Goal: Task Accomplishment & Management: Complete application form

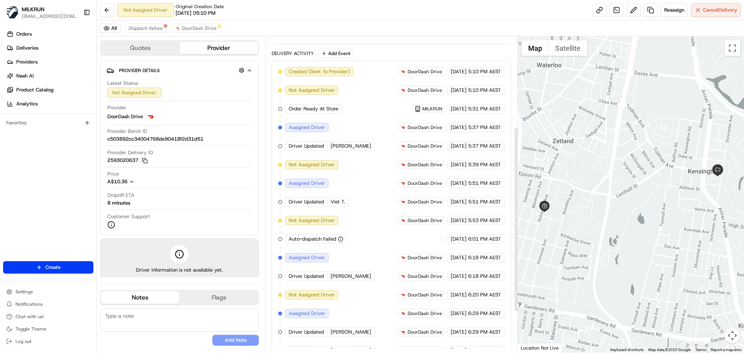
scroll to position [226, 0]
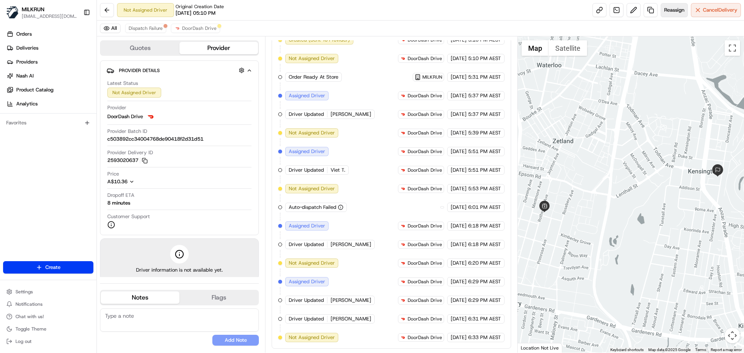
click at [668, 14] on button "Reassign" at bounding box center [674, 10] width 27 height 14
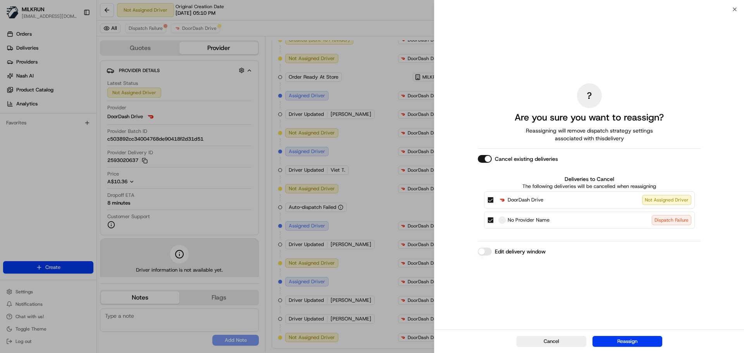
click at [483, 154] on div "? Are you sure you want to reassign? Reassigning will remove dispatch strategy …" at bounding box center [589, 169] width 223 height 317
click at [485, 158] on button "Cancel existing deliveries" at bounding box center [485, 159] width 14 height 8
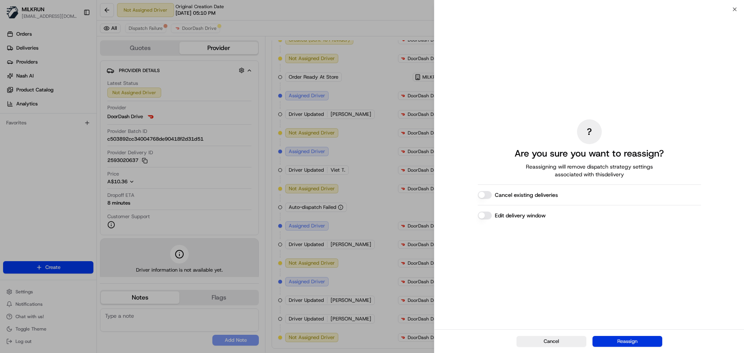
click at [611, 341] on button "Reassign" at bounding box center [628, 341] width 70 height 11
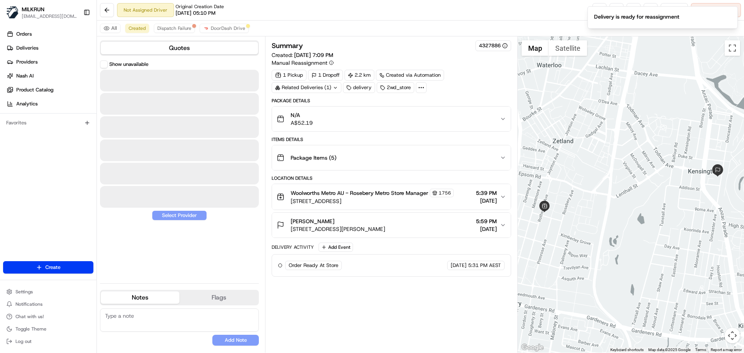
scroll to position [0, 0]
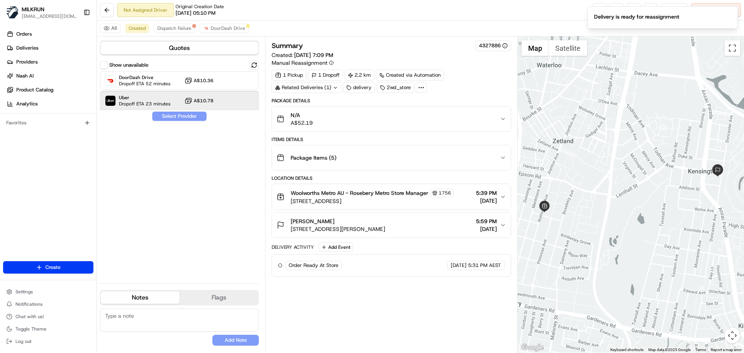
click at [163, 105] on span "Dropoff ETA 23 minutes" at bounding box center [145, 104] width 52 height 6
click at [167, 117] on button "Assign Provider" at bounding box center [179, 116] width 55 height 9
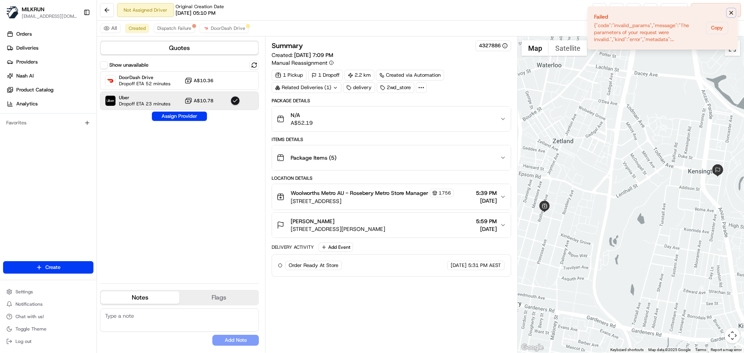
click at [732, 11] on icon "Notifications (F8)" at bounding box center [731, 13] width 6 height 6
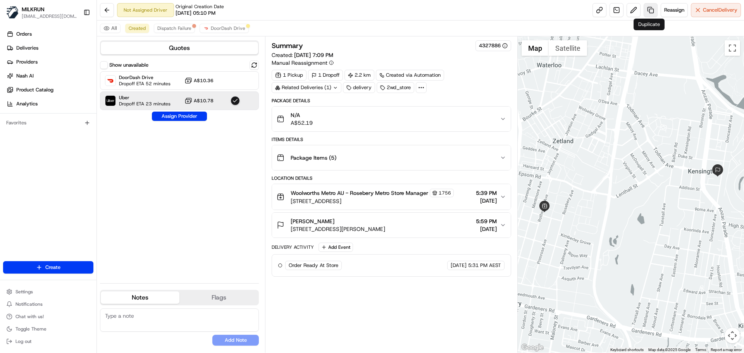
click at [649, 12] on link at bounding box center [651, 10] width 14 height 14
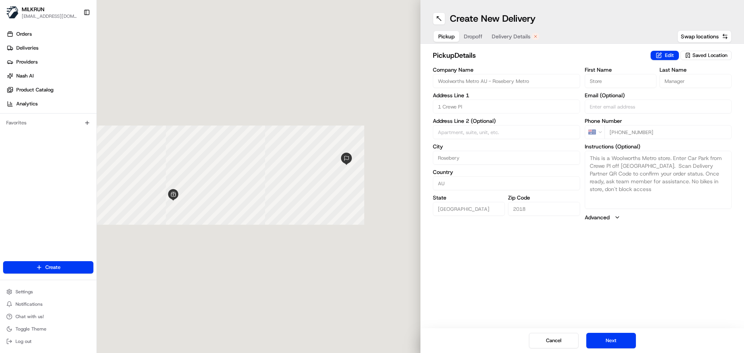
click at [474, 33] on span "Dropoff" at bounding box center [473, 37] width 19 height 8
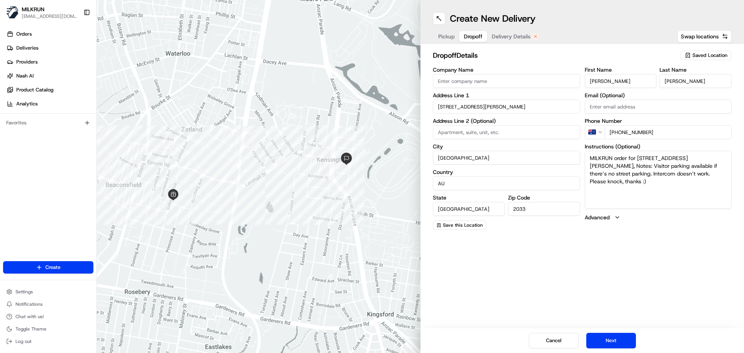
click at [504, 37] on span "Delivery Details" at bounding box center [511, 37] width 39 height 8
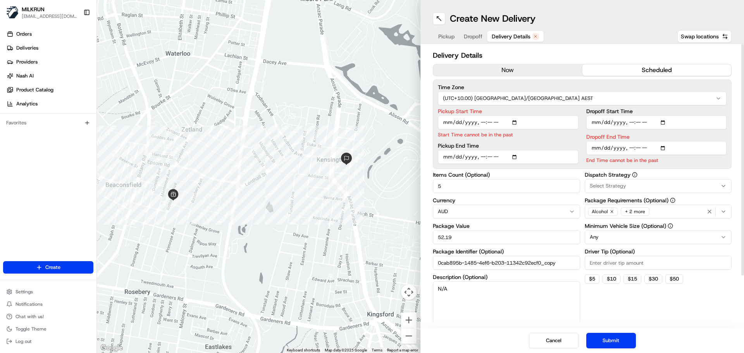
click at [504, 73] on button "now" at bounding box center [507, 70] width 149 height 12
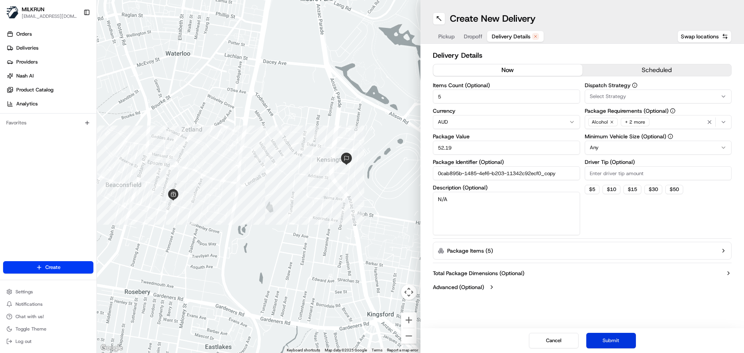
click at [611, 340] on button "Submit" at bounding box center [612, 341] width 50 height 16
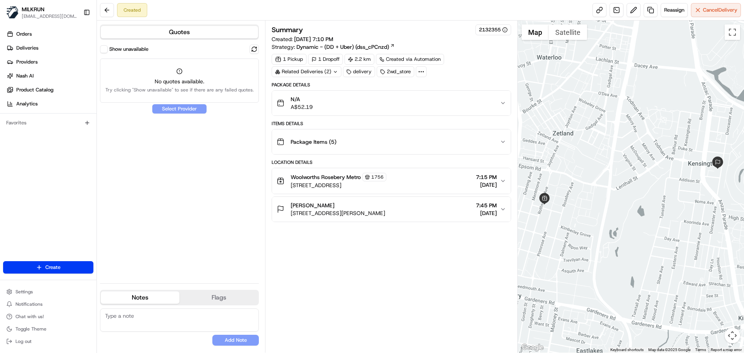
drag, startPoint x: 260, startPoint y: 50, endPoint x: 255, endPoint y: 47, distance: 6.3
click at [260, 49] on div "Quotes Show unavailable No quotes available. Try clicking "Show unavailable" to…" at bounding box center [181, 187] width 168 height 332
click at [254, 47] on button at bounding box center [254, 49] width 9 height 9
click at [143, 48] on label "Show unavailable" at bounding box center [128, 49] width 39 height 7
click at [108, 48] on button "Show unavailable" at bounding box center [104, 49] width 8 height 8
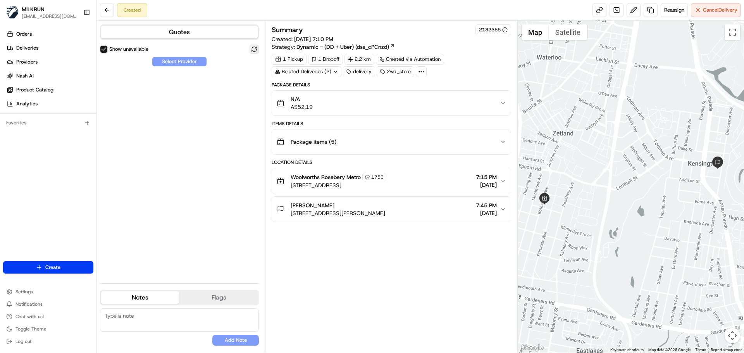
click at [254, 50] on button at bounding box center [254, 49] width 9 height 9
click at [123, 50] on label "Show unavailable" at bounding box center [128, 49] width 39 height 7
click at [108, 50] on button "Show unavailable" at bounding box center [104, 49] width 8 height 8
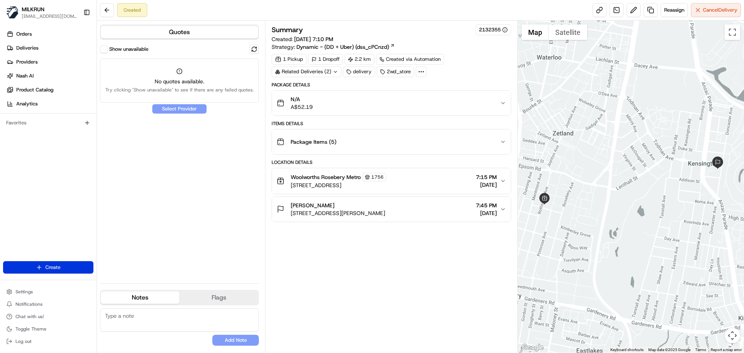
click at [75, 269] on html "MILKRUN acowin@woolworths.com.au Toggle Sidebar Orders Deliveries Providers Nas…" at bounding box center [372, 176] width 744 height 353
click at [121, 284] on link "Delivery" at bounding box center [140, 282] width 86 height 14
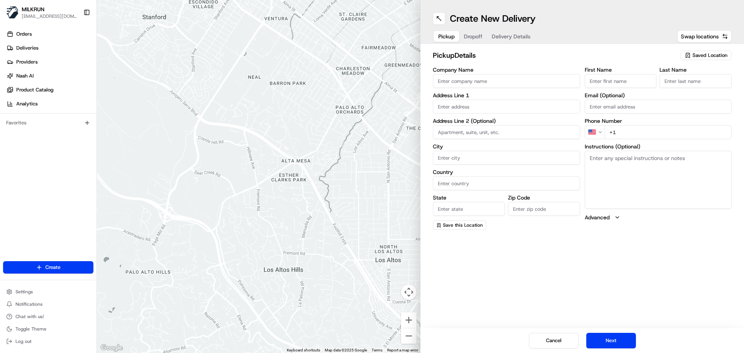
click at [696, 55] on span "Saved Location" at bounding box center [710, 55] width 35 height 7
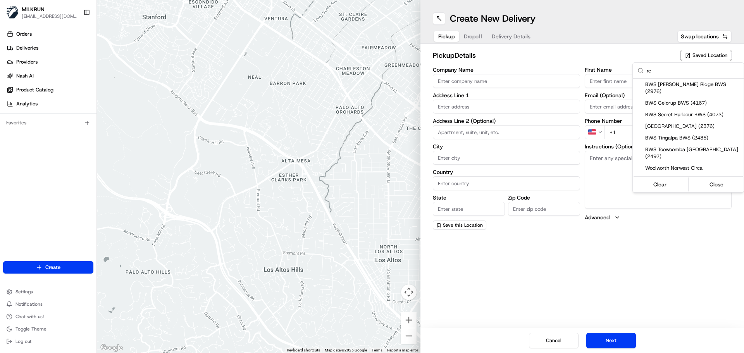
type input "r"
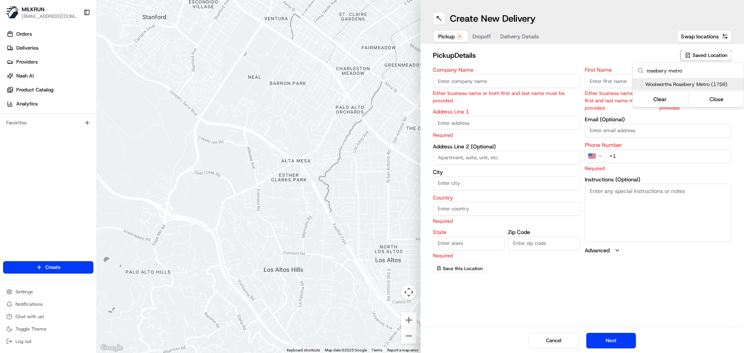
type input "rosebery metro"
click at [710, 86] on span "Woolworths Rosebery Metro (1756)" at bounding box center [692, 84] width 95 height 7
type input "Woolworths Rosebery Metro"
type input "1 Crewe Pl"
type input "Rosebery"
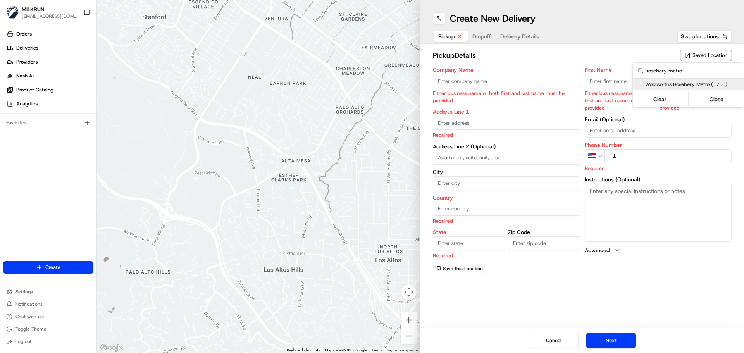
type input "AU"
type input "NSW"
type input "2018"
type input "+61 2 8736 7453"
type textarea "This is a Woolworths Metro store. Enter Car Park from Crewe Pl off Rothschild A…"
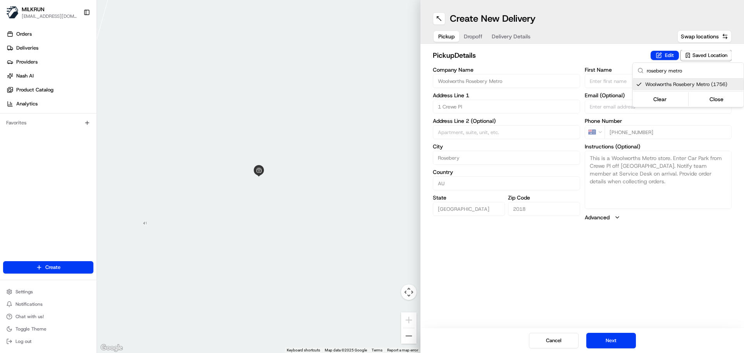
click at [478, 35] on html "MILKRUN acowin@woolworths.com.au Toggle Sidebar Orders Deliveries Providers Nas…" at bounding box center [372, 176] width 744 height 353
click at [472, 33] on span "Dropoff" at bounding box center [473, 37] width 19 height 8
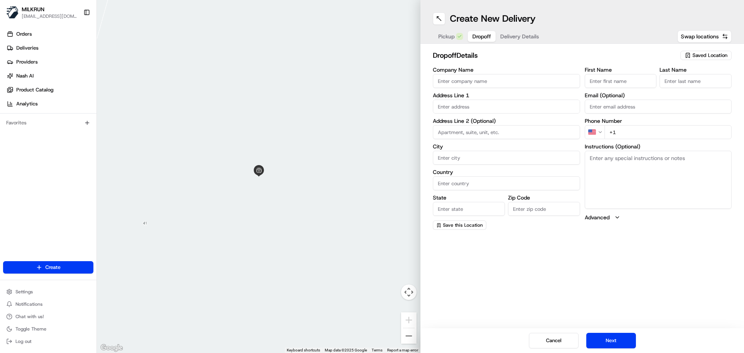
click at [622, 84] on input "First Name" at bounding box center [621, 81] width 72 height 14
paste input "[PERSON_NAME]"
drag, startPoint x: 604, startPoint y: 81, endPoint x: 637, endPoint y: 85, distance: 32.8
click at [629, 81] on input "[PERSON_NAME]" at bounding box center [621, 81] width 72 height 14
type input "Daniel"
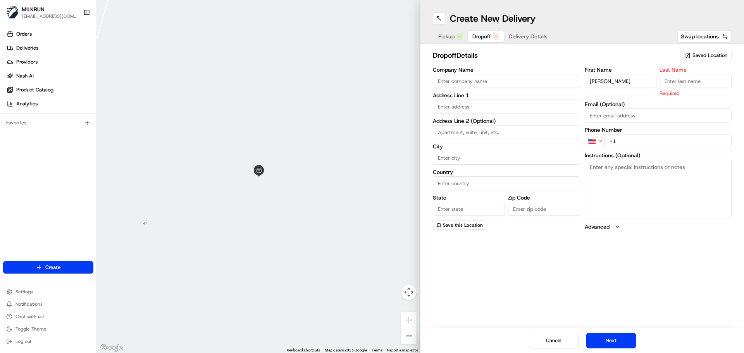
paste input "Cortes"
click at [665, 83] on input "Cortes" at bounding box center [696, 81] width 72 height 14
click at [666, 83] on input "Cortes" at bounding box center [696, 81] width 72 height 14
type input "Cortes"
click at [485, 82] on input "Company Name" at bounding box center [506, 81] width 147 height 14
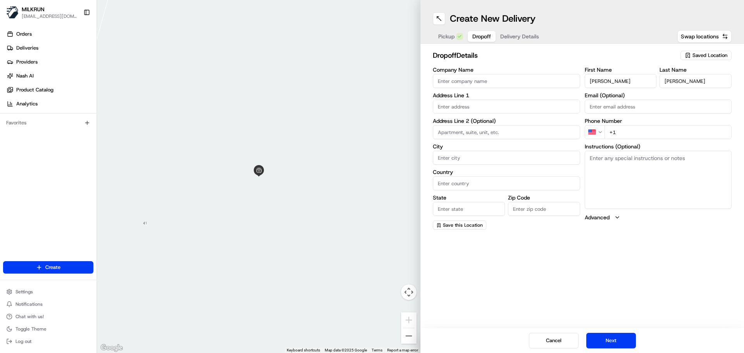
drag, startPoint x: 585, startPoint y: 83, endPoint x: 567, endPoint y: 83, distance: 18.6
click at [567, 83] on div "Company Name Address Line 1 Address Line 2 (Optional) City Country State Zip Co…" at bounding box center [582, 148] width 299 height 163
click at [475, 78] on input "Company Name" at bounding box center [506, 81] width 147 height 14
paste input "Daniel"
type input "Daniel"
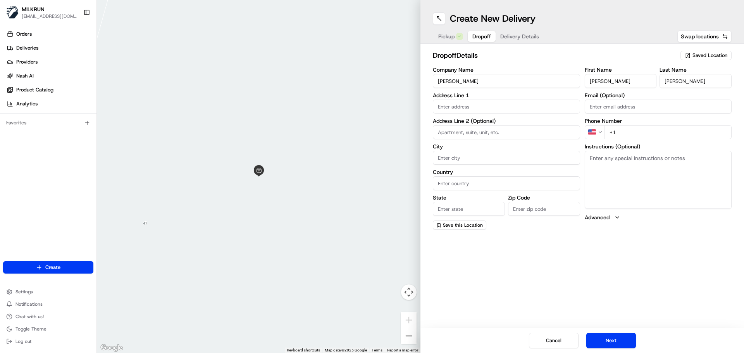
click at [449, 105] on input "text" at bounding box center [506, 107] width 147 height 14
paste input "Unit 7"
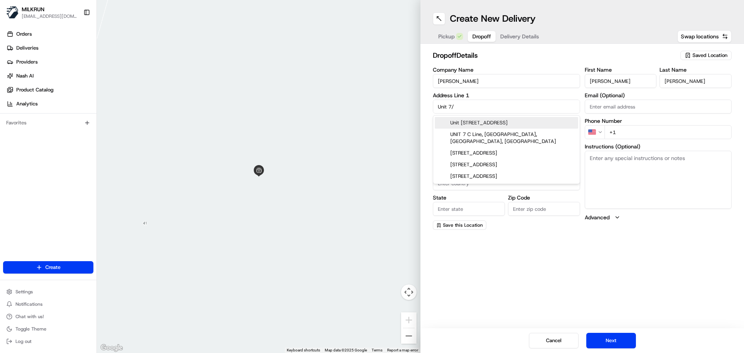
paste input "/171 Todman Ave, Kensington NSW 2033, Australia"
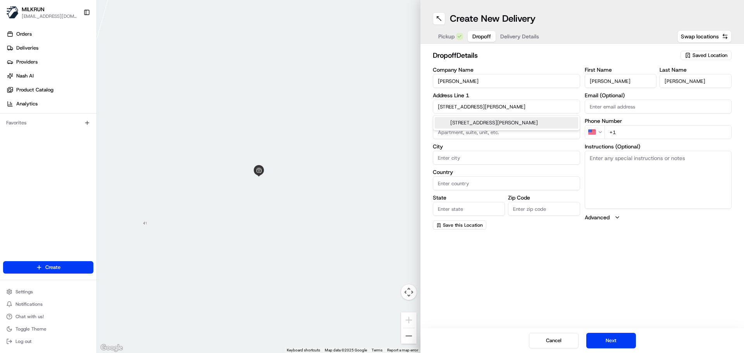
click at [473, 129] on div "unit 7/171 Todman Ave, Kensington NSW 2033, Australia" at bounding box center [506, 123] width 143 height 12
type input "Unit 7/171 Todman Ave, Kensington NSW 2033, Australia"
type input "Unit 7"
type input "Kensington"
type input "Australia"
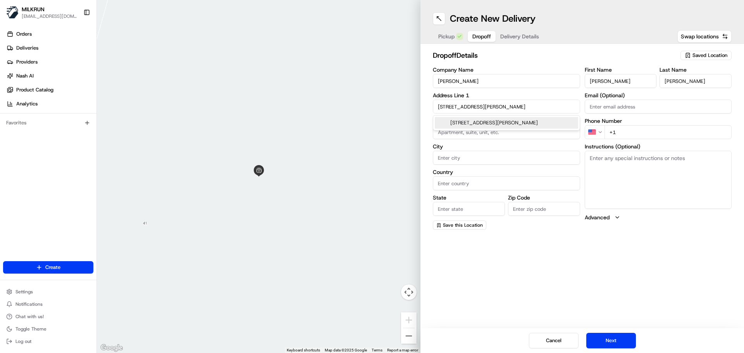
type input "NSW"
type input "2033"
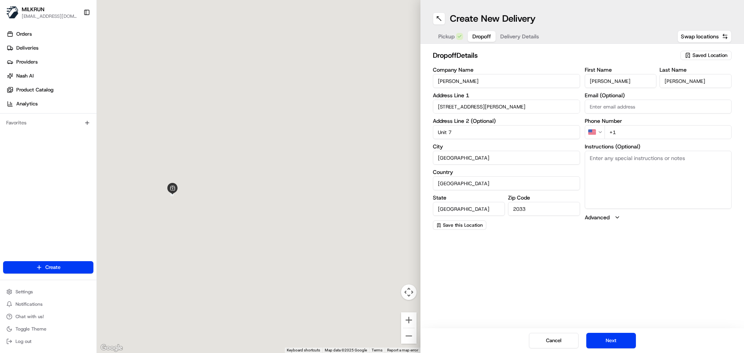
type input "171 Todman Avenue"
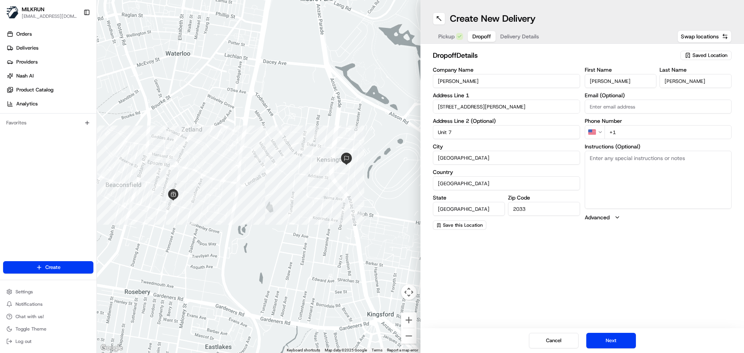
click at [653, 132] on input "+1" at bounding box center [669, 132] width 128 height 14
drag, startPoint x: 643, startPoint y: 133, endPoint x: 580, endPoint y: 133, distance: 63.6
click at [580, 133] on div "Company Name Daniel Address Line 1 171 Todman Avenue Address Line 2 (Optional) …" at bounding box center [582, 148] width 299 height 163
paste input "0437 272 002"
type input "+61 0437 272 002"
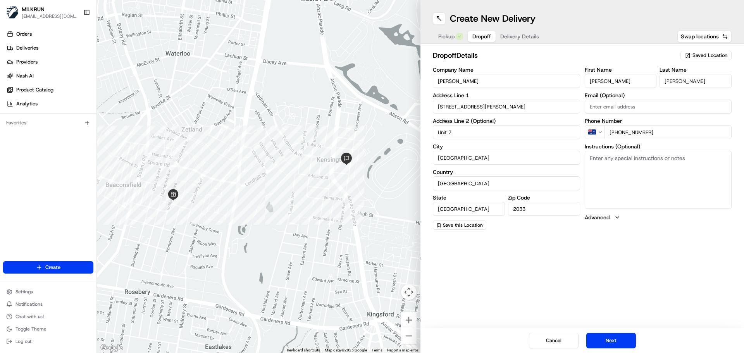
click at [625, 161] on textarea "Instructions (Optional)" at bounding box center [658, 180] width 147 height 58
click at [625, 254] on div "Create New Delivery Pickup Dropoff Delivery Details Swap locations dropoff Deta…" at bounding box center [583, 176] width 324 height 353
click at [624, 340] on button "Next" at bounding box center [612, 341] width 50 height 16
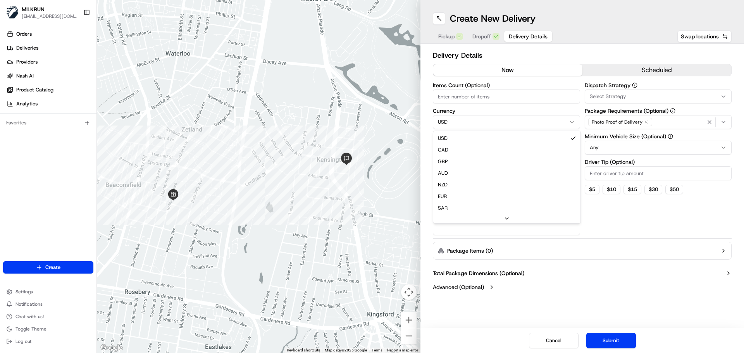
click at [492, 123] on html "MILKRUN acowin@woolworths.com.au Toggle Sidebar Orders Deliveries Providers Nas…" at bounding box center [372, 176] width 744 height 353
click at [499, 148] on input "Package Value" at bounding box center [506, 148] width 147 height 14
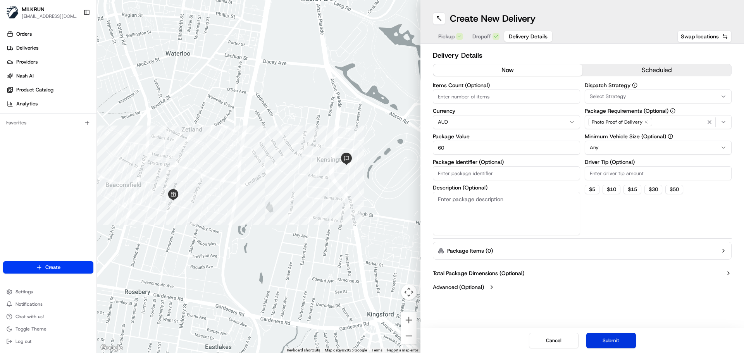
type input "60"
click at [591, 340] on button "Submit" at bounding box center [612, 341] width 50 height 16
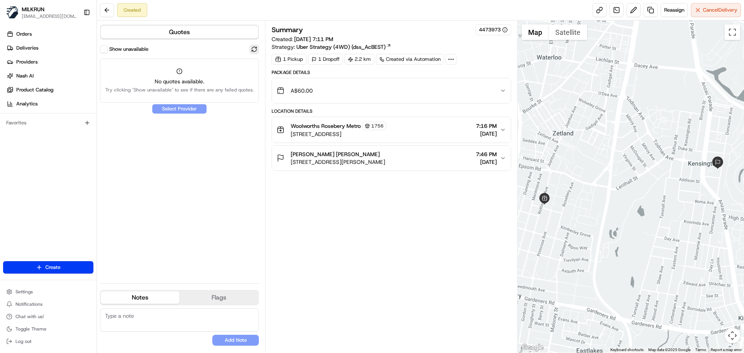
click at [250, 50] on button at bounding box center [254, 49] width 9 height 9
click at [209, 89] on span "Try clicking "Show unavailable" to see if there are any failed quotes." at bounding box center [179, 90] width 148 height 6
click at [106, 48] on button "Show unavailable" at bounding box center [104, 49] width 8 height 8
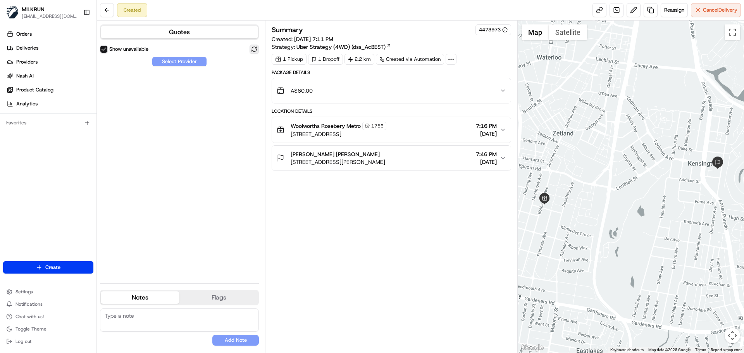
click at [258, 51] on button at bounding box center [254, 49] width 9 height 9
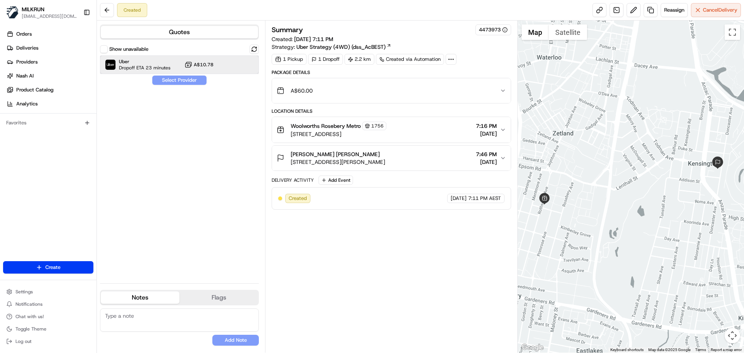
click at [151, 73] on div "Uber Dropoff ETA 23 minutes A$10.78" at bounding box center [179, 64] width 159 height 19
click at [166, 81] on button "Assign Provider" at bounding box center [179, 80] width 55 height 9
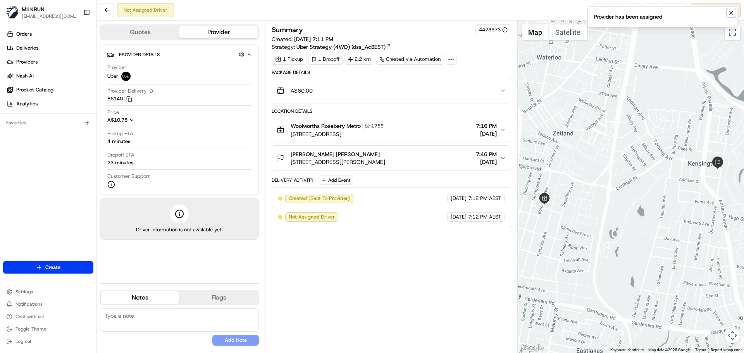
click at [733, 15] on icon "Notifications (F8)" at bounding box center [731, 13] width 6 height 6
click at [631, 9] on button at bounding box center [634, 10] width 14 height 14
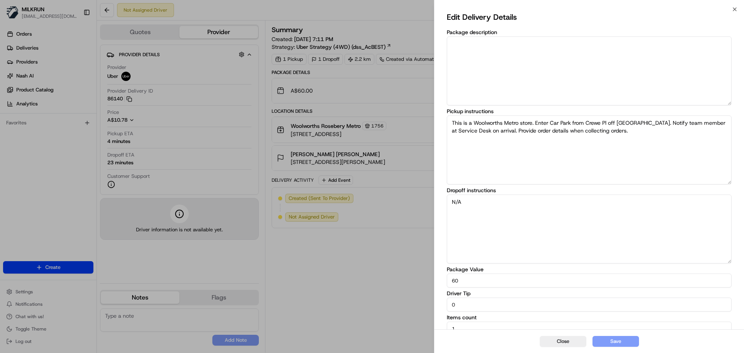
drag, startPoint x: 451, startPoint y: 304, endPoint x: 395, endPoint y: 300, distance: 56.4
click at [395, 300] on body "MILKRUN acowin@woolworths.com.au Toggle Sidebar Orders Deliveries Providers Nas…" at bounding box center [372, 176] width 744 height 353
type input "8"
click at [608, 348] on div "Close Save" at bounding box center [590, 341] width 310 height 24
click at [603, 339] on button "Save" at bounding box center [616, 341] width 47 height 11
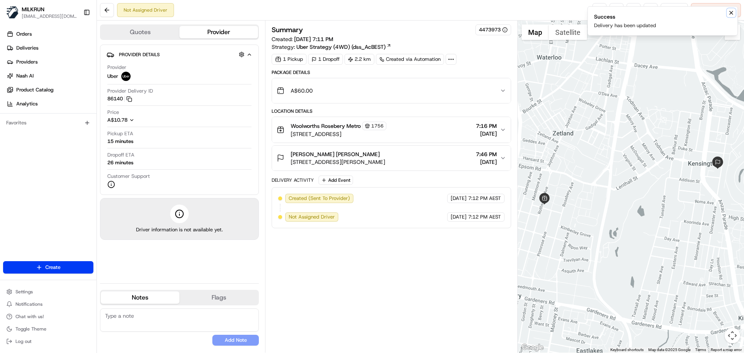
click at [731, 12] on icon "Notifications (F8)" at bounding box center [731, 13] width 6 height 6
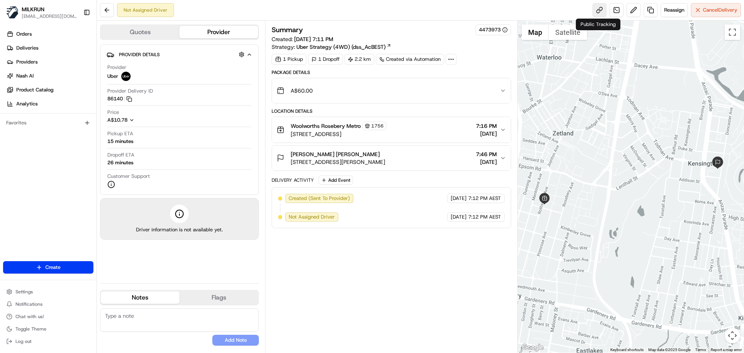
click at [600, 15] on link at bounding box center [600, 10] width 14 height 14
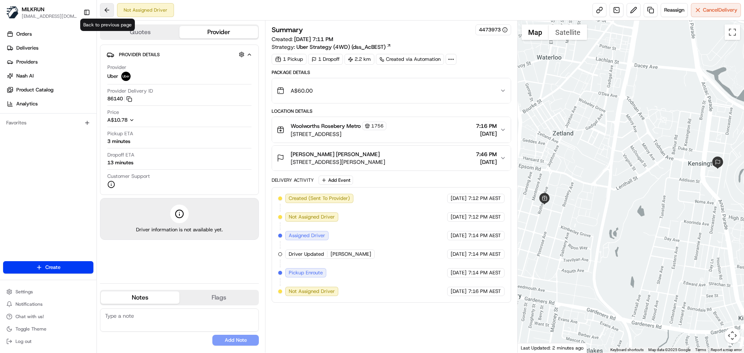
click at [107, 7] on button at bounding box center [107, 10] width 14 height 14
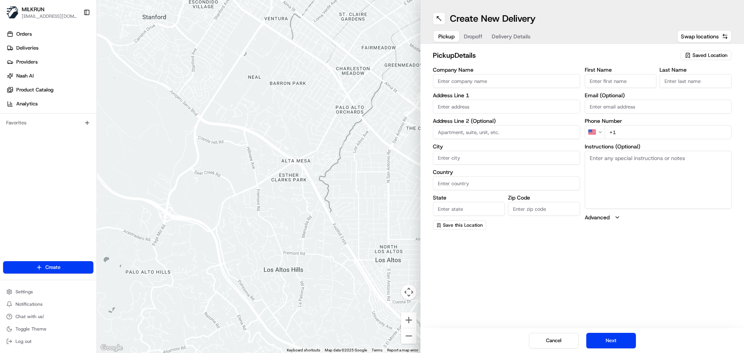
click at [40, 11] on span "MILKRUN" at bounding box center [33, 9] width 23 height 8
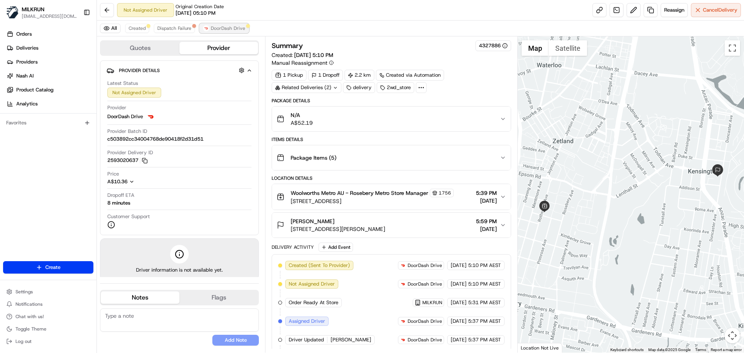
click at [217, 28] on span "DoorDash Drive" at bounding box center [228, 28] width 35 height 6
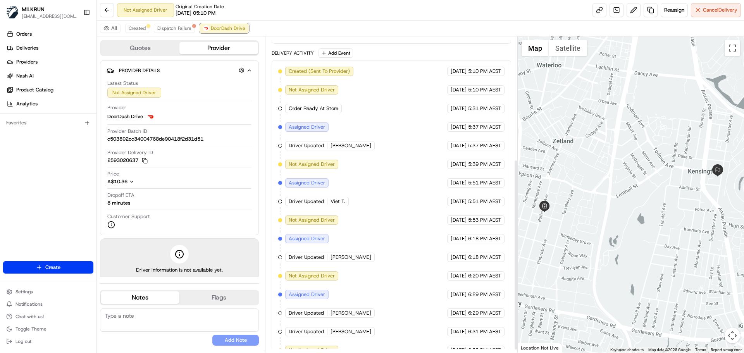
scroll to position [207, 0]
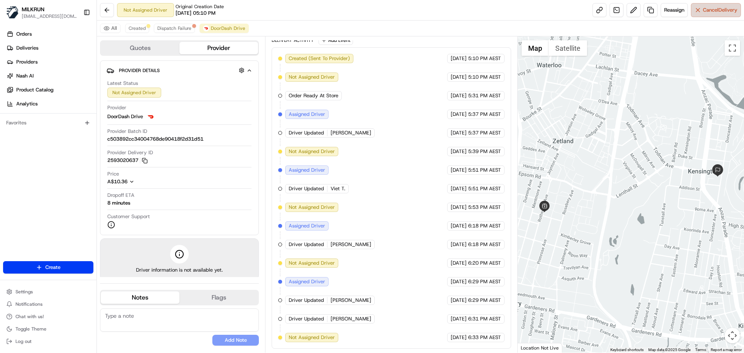
click at [713, 16] on button "Cancel Delivery" at bounding box center [716, 10] width 50 height 14
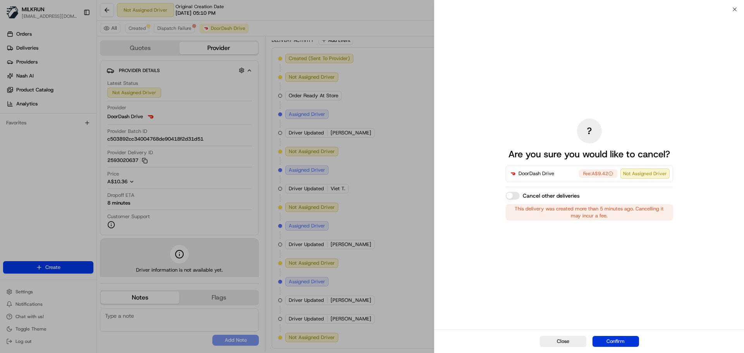
click at [622, 341] on button "Confirm" at bounding box center [616, 341] width 47 height 11
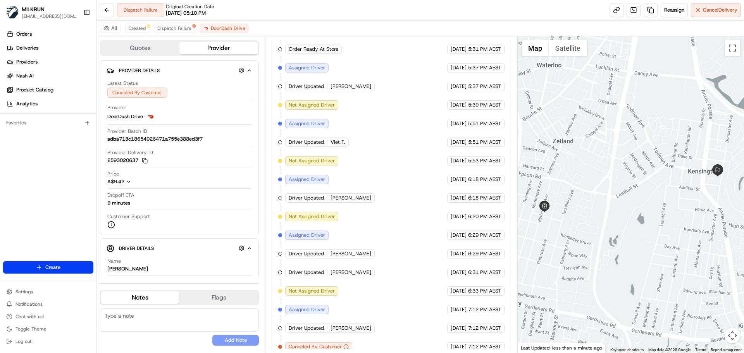
scroll to position [281, 0]
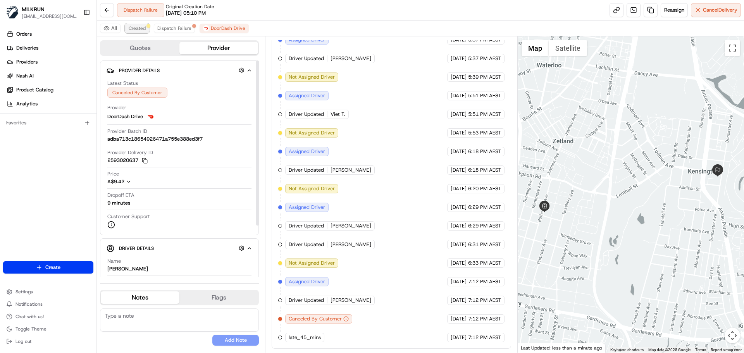
click at [138, 26] on span "Created" at bounding box center [137, 28] width 17 height 6
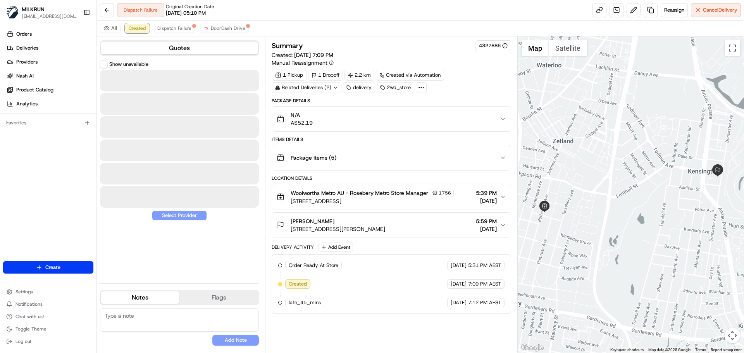
scroll to position [0, 0]
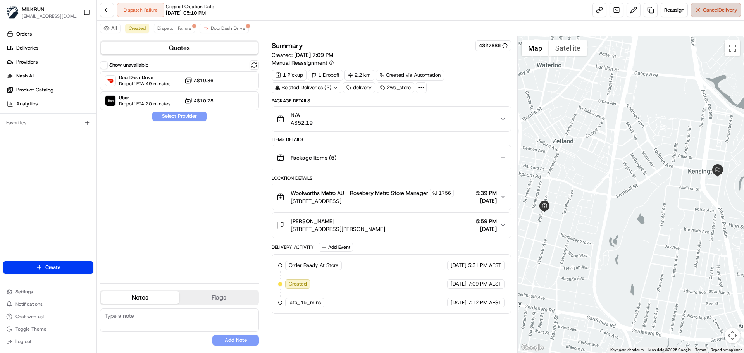
click at [720, 10] on span "Cancel Delivery" at bounding box center [720, 10] width 35 height 7
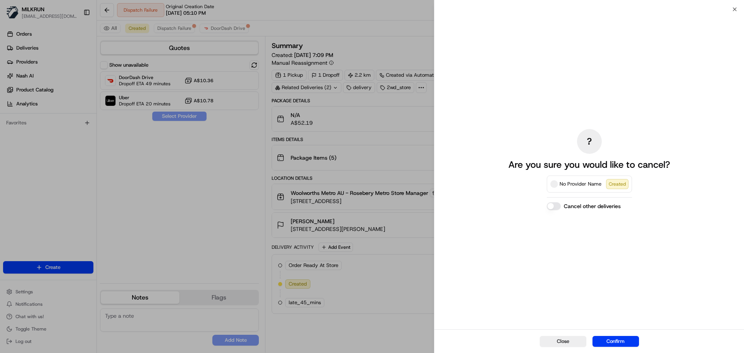
click at [621, 348] on div "Close Confirm" at bounding box center [590, 341] width 310 height 24
click at [620, 343] on button "Confirm" at bounding box center [616, 341] width 47 height 11
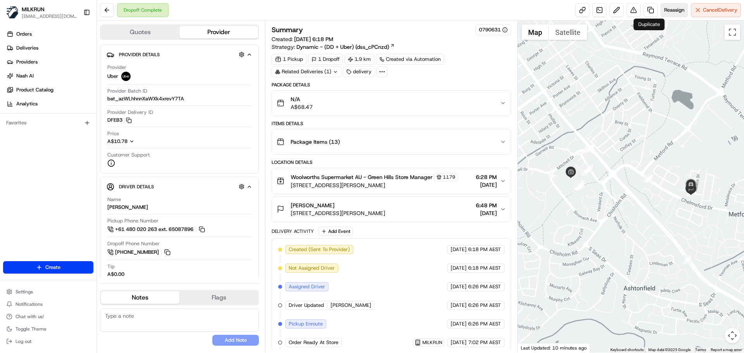
click at [666, 13] on span "Reassign" at bounding box center [674, 10] width 20 height 7
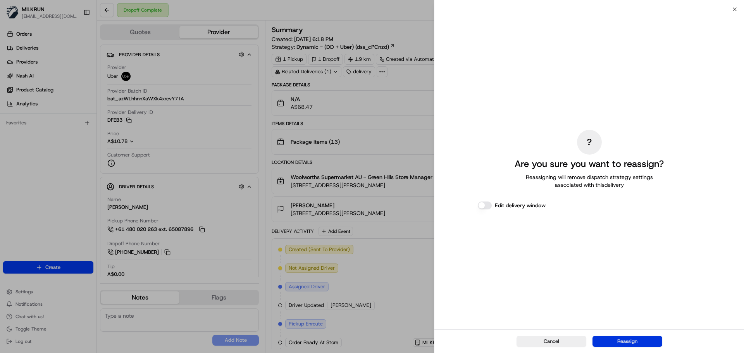
click at [631, 338] on button "Reassign" at bounding box center [628, 341] width 70 height 11
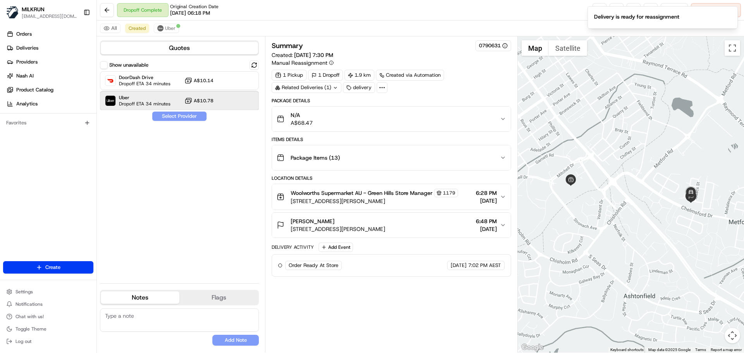
click at [150, 100] on span "Uber" at bounding box center [145, 98] width 52 height 6
click at [167, 114] on button "Assign Provider" at bounding box center [179, 116] width 55 height 9
